Goal: Navigation & Orientation: Go to known website

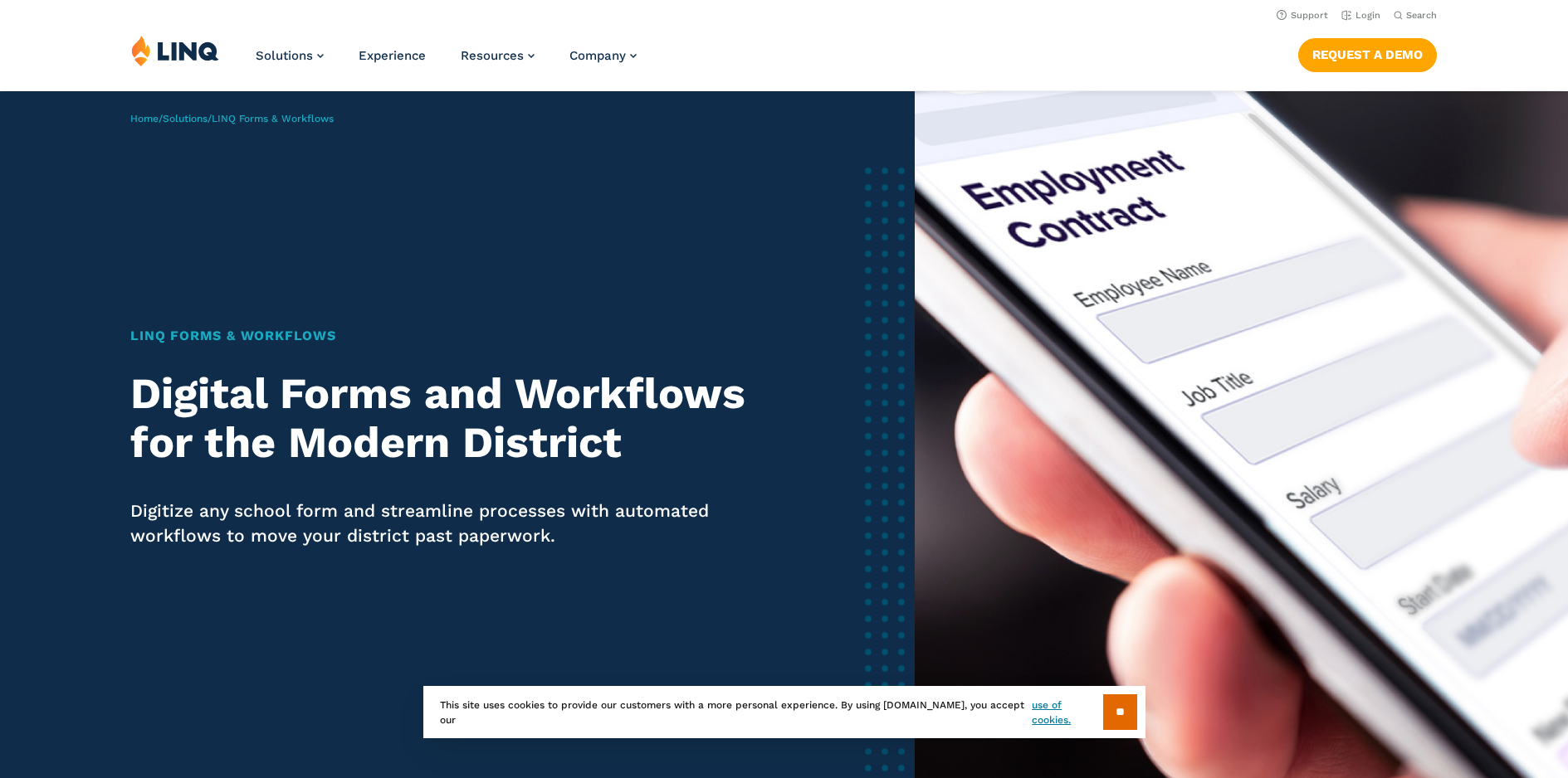
click at [1369, 14] on link "Login" at bounding box center [1360, 15] width 39 height 10
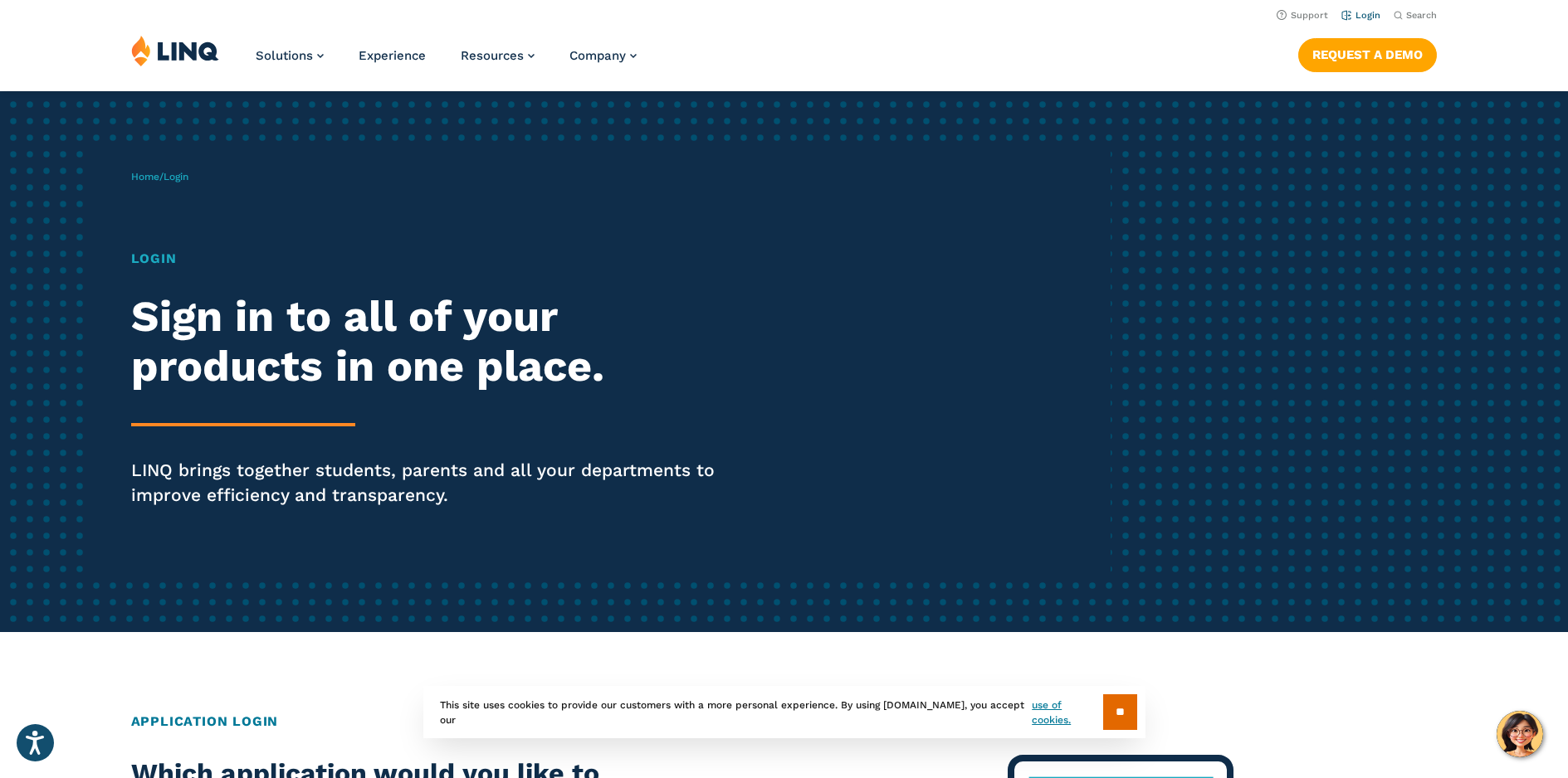
click at [1369, 13] on link "Login" at bounding box center [1360, 15] width 39 height 10
